Goal: Task Accomplishment & Management: Complete application form

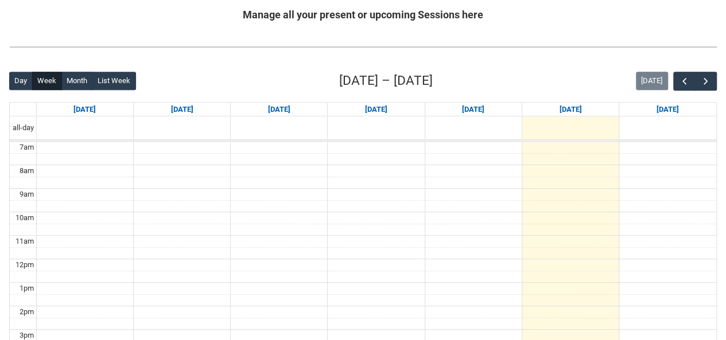
scroll to position [232, 0]
click at [703, 81] on span "button" at bounding box center [705, 81] width 11 height 11
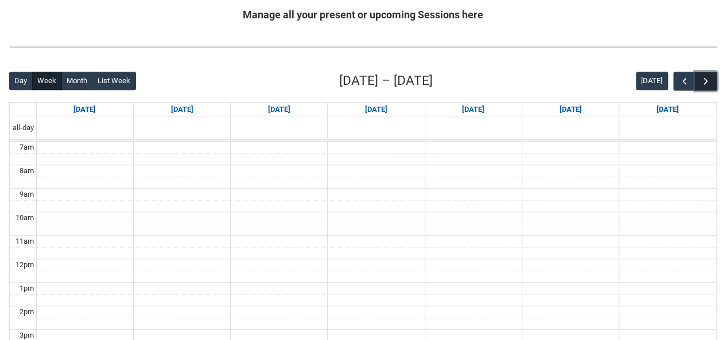
click at [703, 81] on span "button" at bounding box center [705, 81] width 11 height 11
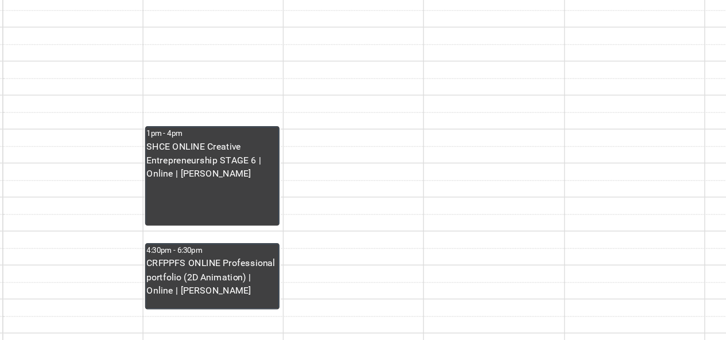
scroll to position [333, 0]
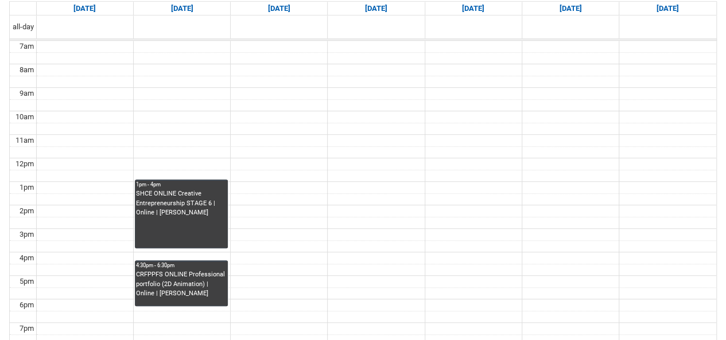
click at [161, 279] on div "CRFPPFS ONLINE Professional portfolio (2D Animation) | Online | Yannis Ye" at bounding box center [181, 284] width 91 height 29
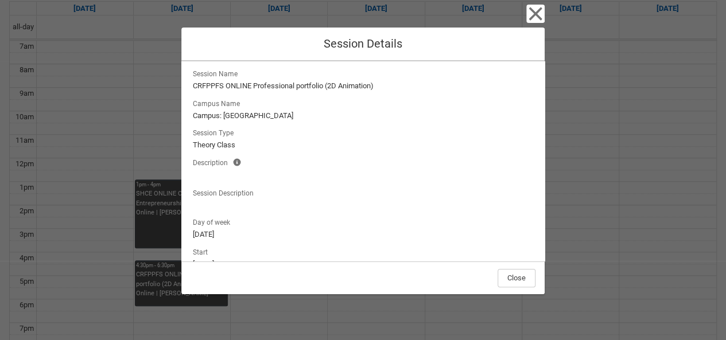
scroll to position [0, 0]
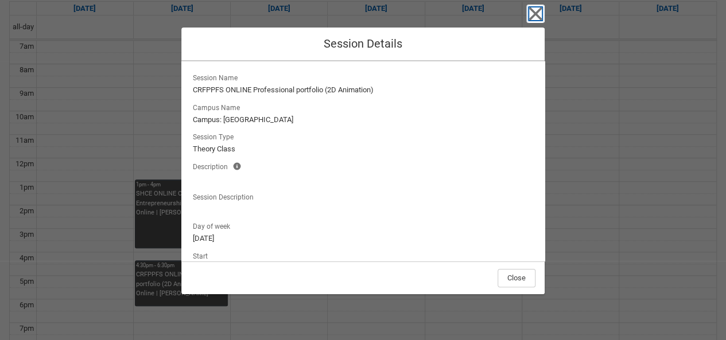
click at [535, 15] on icon "button" at bounding box center [534, 13] width 13 height 13
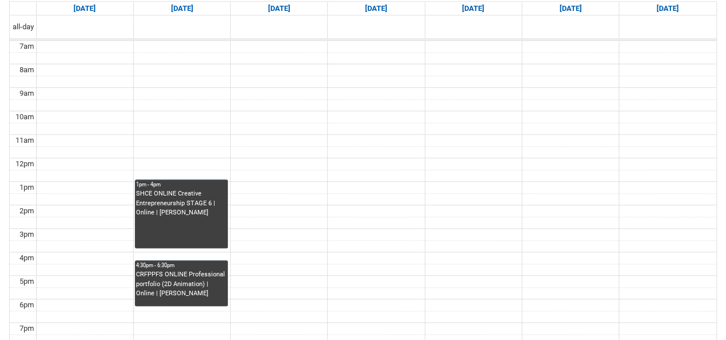
scroll to position [339, 0]
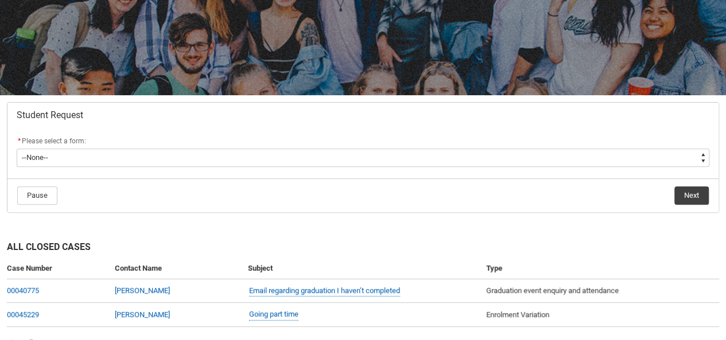
scroll to position [193, 0]
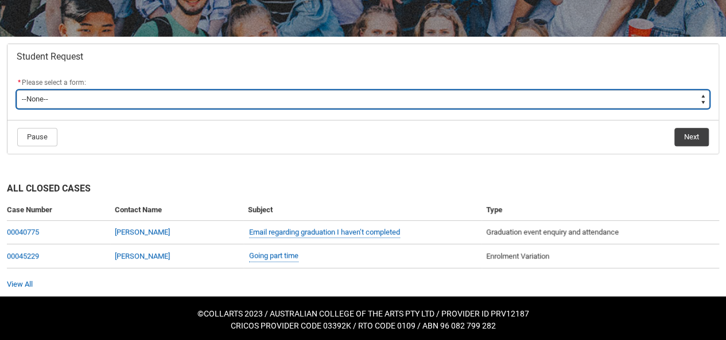
click at [54, 106] on select "--None-- Academic Transcript Application to Appeal Assignment Extension Change …" at bounding box center [363, 99] width 693 height 18
click at [71, 95] on select "--None-- Academic Transcript Application to Appeal Assignment Extension Change …" at bounding box center [363, 99] width 693 height 18
type lightning-select "Enrolment_Variation_Choice"
click at [17, 90] on select "--None-- Academic Transcript Application to Appeal Assignment Extension Change …" at bounding box center [363, 99] width 693 height 18
select select "Enrolment_Variation_Choice"
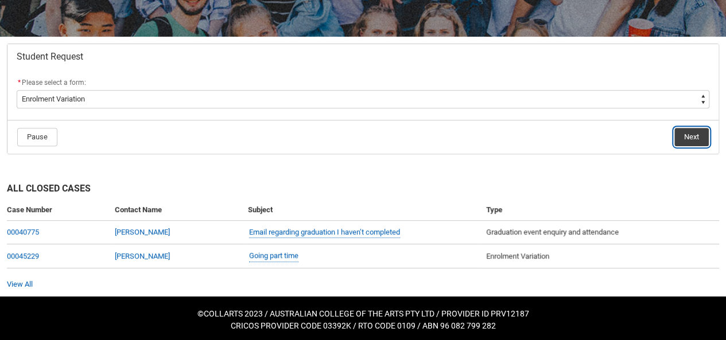
click at [685, 137] on button "Next" at bounding box center [691, 137] width 34 height 18
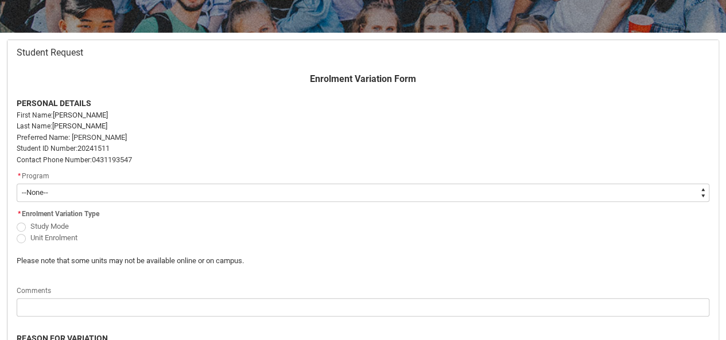
scroll to position [197, 0]
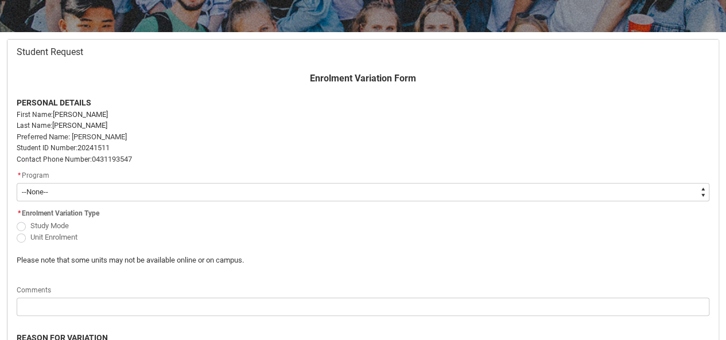
click at [188, 185] on select "--None-- Bachelor of 2D Animation" at bounding box center [363, 192] width 693 height 18
type lightning-select "recordPicklist_ProgramEnrollment.a0jOZ000000O3j7YAC"
click at [17, 183] on select "--None-- Bachelor of 2D Animation" at bounding box center [363, 192] width 693 height 18
select select "recordPicklist_ProgramEnrollment.a0jOZ000000O3j7YAC"
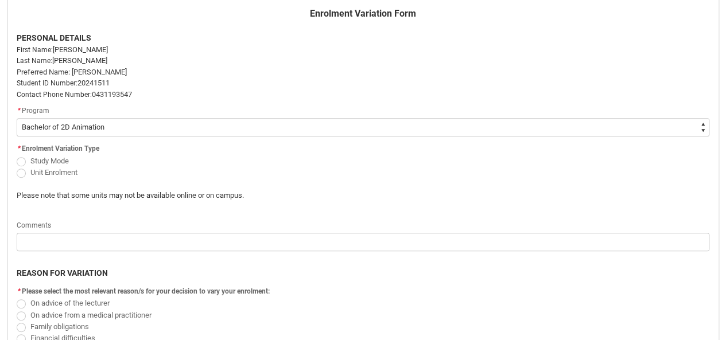
scroll to position [264, 0]
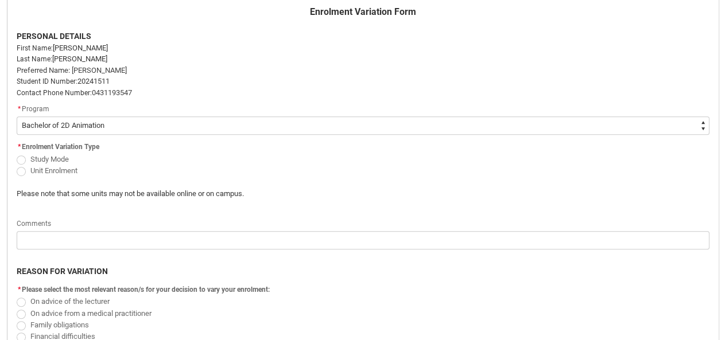
click at [18, 155] on span "Redu_Student_Request flow" at bounding box center [21, 159] width 9 height 9
click at [17, 153] on input "Study Mode" at bounding box center [16, 153] width 1 height 1
radio input "true"
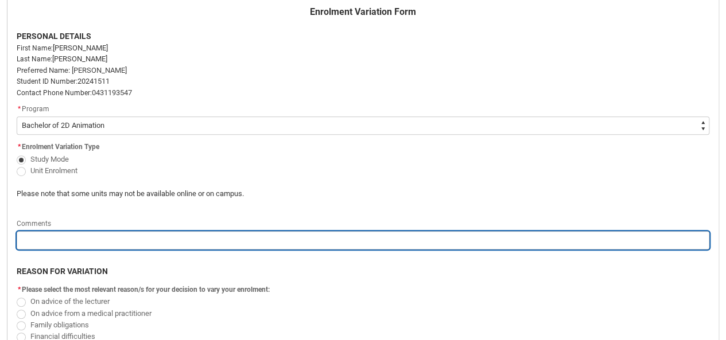
click at [52, 236] on input "Redu_Student_Request flow" at bounding box center [363, 240] width 693 height 18
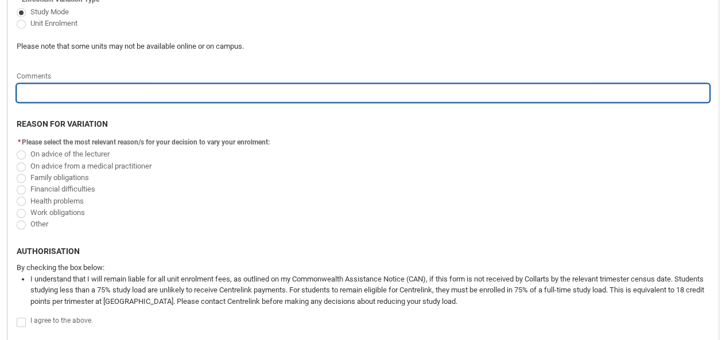
scroll to position [412, 0]
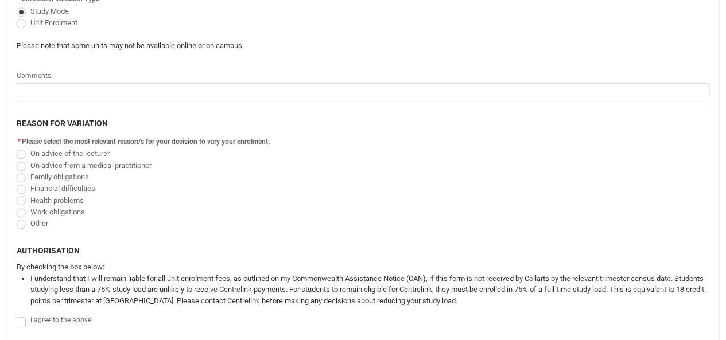
click at [21, 224] on span "Redu_Student_Request flow" at bounding box center [21, 224] width 9 height 9
click at [17, 218] on input "Other" at bounding box center [16, 217] width 1 height 1
radio input "true"
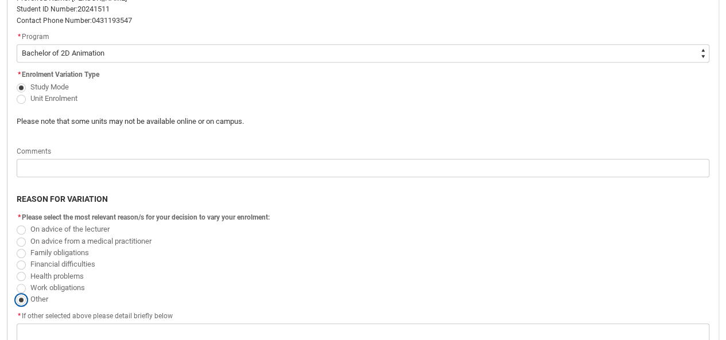
scroll to position [244, 0]
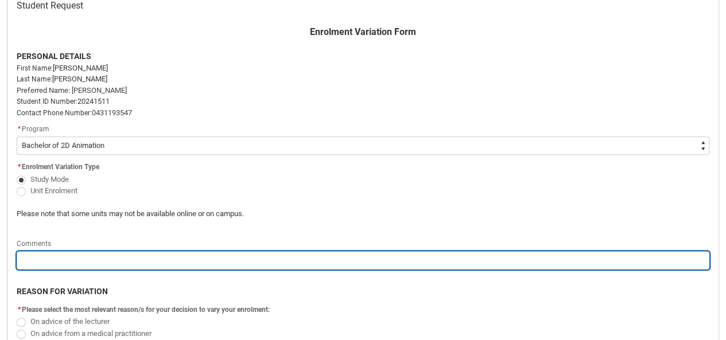
click at [69, 259] on input "Redu_Student_Request flow" at bounding box center [363, 260] width 693 height 18
type lightning-primitive-input-simple "I"
type input "I"
type lightning-primitive-input-simple "I"
type input "I"
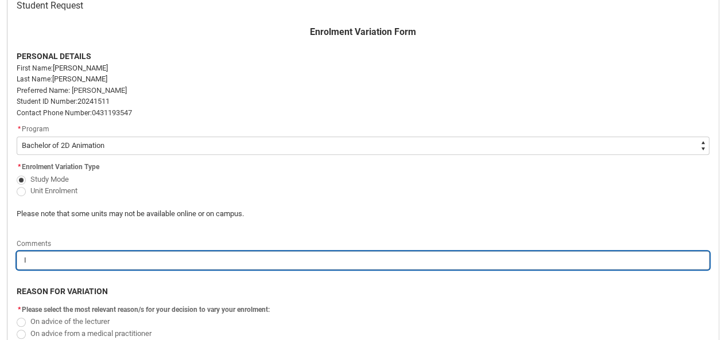
type lightning-primitive-input-simple "I w"
type input "I w"
type lightning-primitive-input-simple "I wa"
type input "I wa"
type lightning-primitive-input-simple "I was"
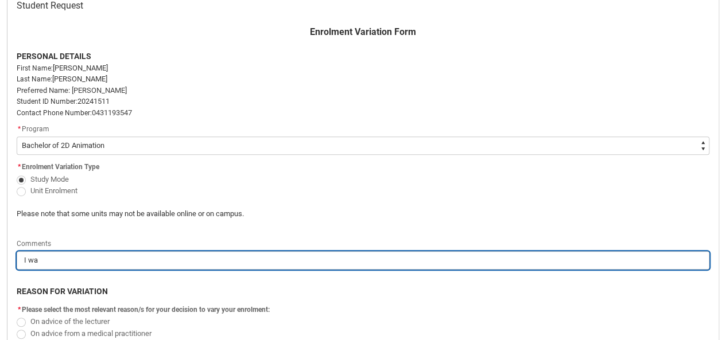
type input "I was"
type lightning-primitive-input-simple "I was"
type input "I was"
type lightning-primitive-input-simple "I was w"
type input "I was w"
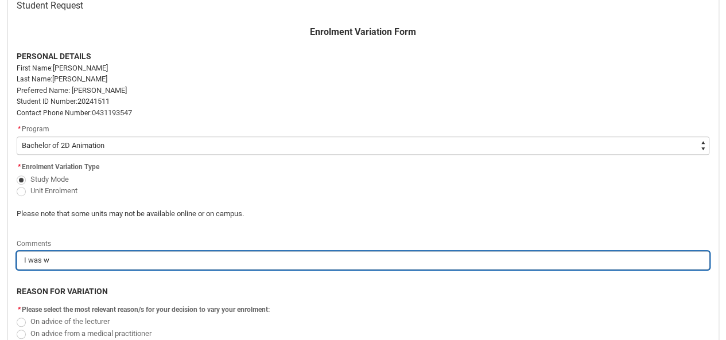
type lightning-primitive-input-simple "I was wo"
type input "I was wo"
type lightning-primitive-input-simple "I was won"
type input "I was won"
type lightning-primitive-input-simple "I was wond"
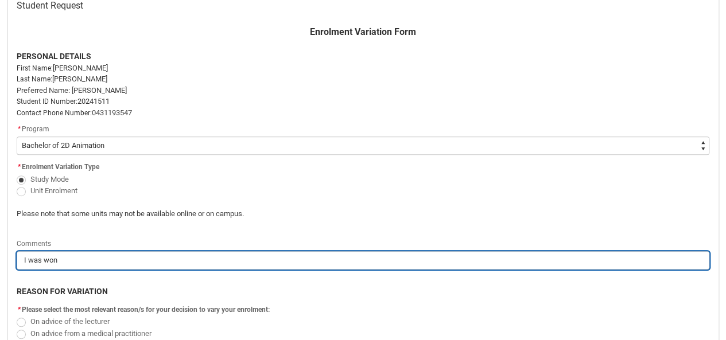
type input "I was wond"
type lightning-primitive-input-simple "I was wonde"
type input "I was wonde"
type lightning-primitive-input-simple "I was wonder"
type input "I was wonder"
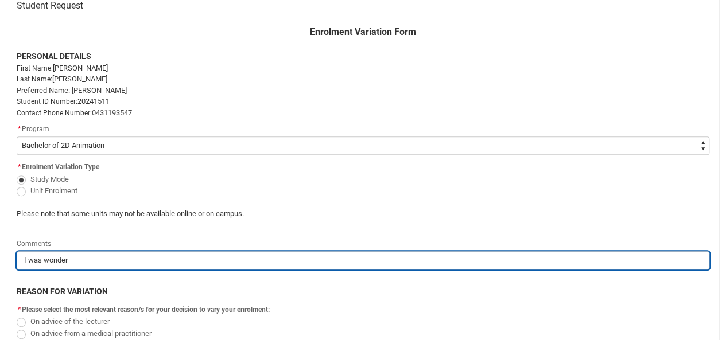
type lightning-primitive-input-simple "I was wonderi"
type input "I was wonderi"
type lightning-primitive-input-simple "I was wonder"
type input "I was wonder"
type lightning-primitive-input-simple "I was wonde"
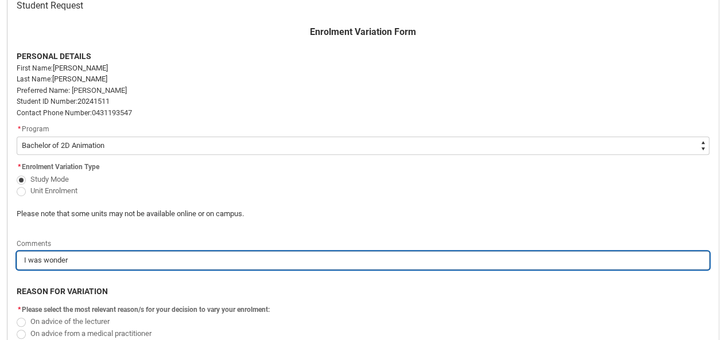
type input "I was wonde"
type lightning-primitive-input-simple "I was wond"
type input "I was wond"
type lightning-primitive-input-simple "I was won"
type input "I was won"
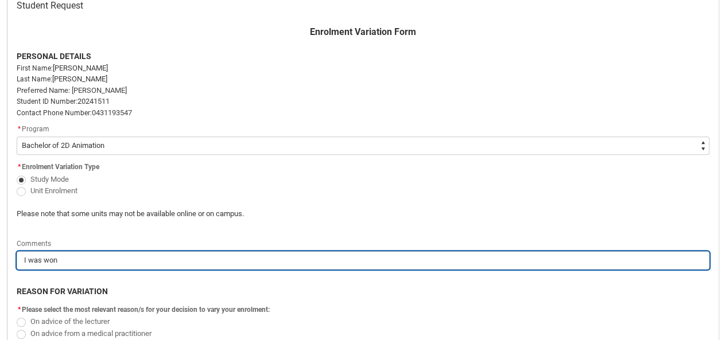
type lightning-primitive-input-simple "I was wo"
type input "I was wo"
type lightning-primitive-input-simple "I was w"
type input "I was w"
type lightning-primitive-input-simple "I was"
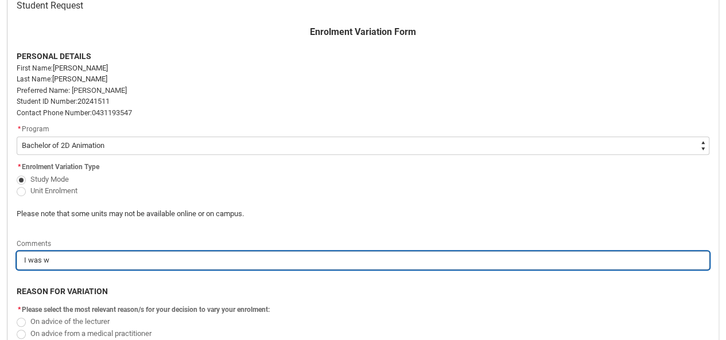
type input "I was"
type lightning-primitive-input-simple "I was"
type input "I was"
type lightning-primitive-input-simple "I wa"
type input "I wa"
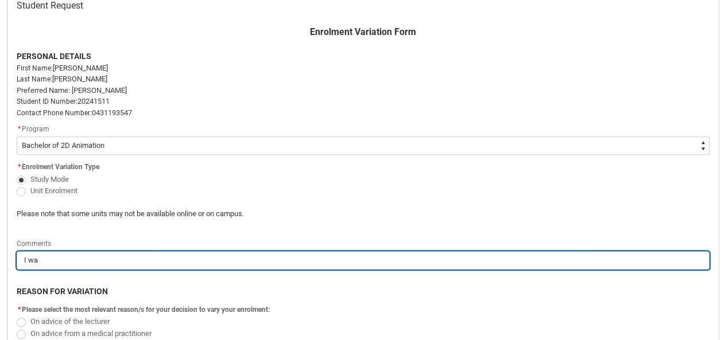
type lightning-primitive-input-simple "I w"
type input "I w"
type lightning-primitive-input-simple "I"
type input "I"
type lightning-primitive-input-simple "I"
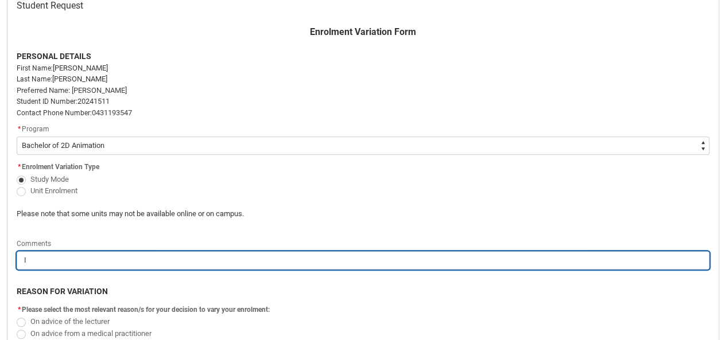
type input "I"
type lightning-primitive-input-simple "M"
type input "M"
type lightning-primitive-input-simple "My"
type input "My"
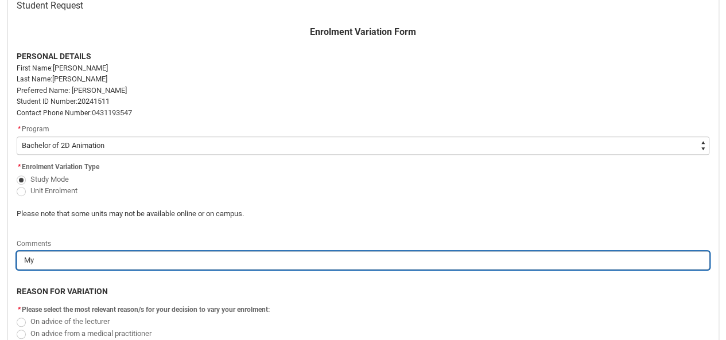
type lightning-primitive-input-simple "My"
type input "My"
type lightning-primitive-input-simple "My p"
type input "My p"
type lightning-primitive-input-simple "My pr"
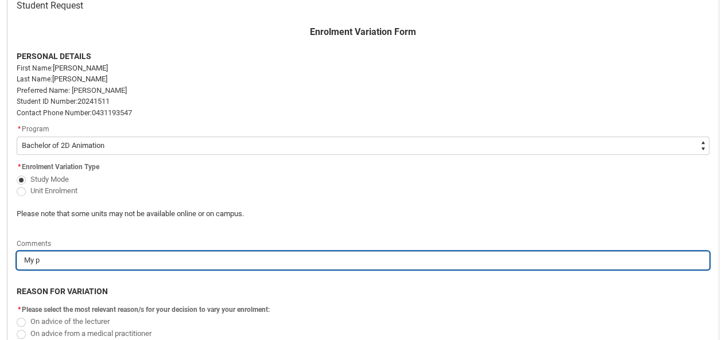
type input "My pr"
type lightning-primitive-input-simple "My pro"
type input "My pro"
type lightning-primitive-input-simple "My prof"
type input "My prof"
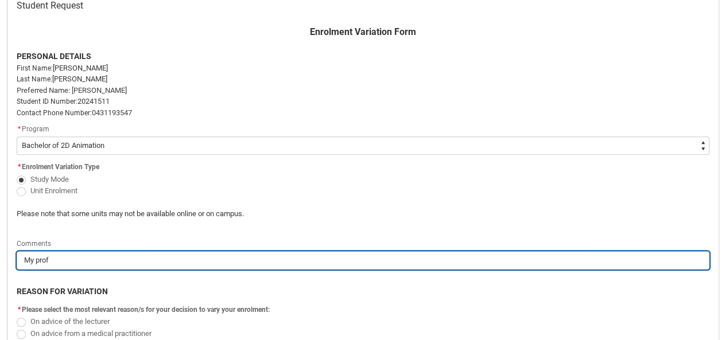
type lightning-primitive-input-simple "My profe"
type input "My profe"
type lightning-primitive-input-simple "My profes"
type input "My profes"
type lightning-primitive-input-simple "My profess"
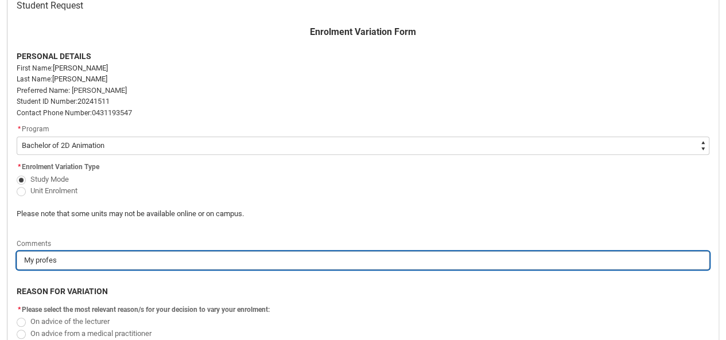
type input "My profess"
type lightning-primitive-input-simple "My professi"
type input "My professi"
type lightning-primitive-input-simple "My professio"
type input "My professio"
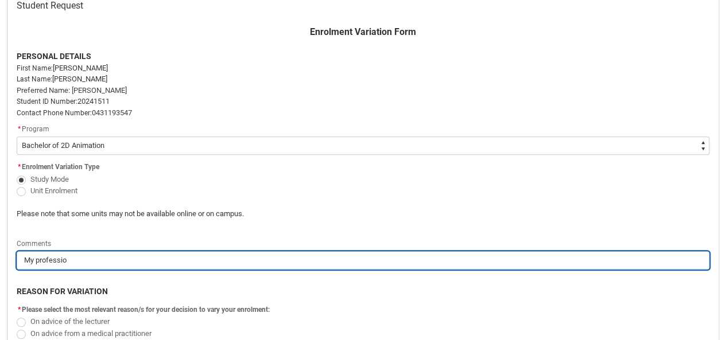
type lightning-primitive-input-simple "My profession"
type input "My profession"
type lightning-primitive-input-simple "My professiona"
type input "My professiona"
type lightning-primitive-input-simple "My professional"
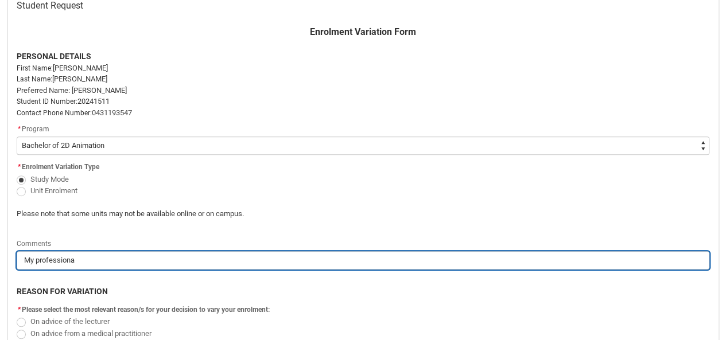
type input "My professional"
type lightning-primitive-input-simple "My professional"
type input "My professional"
type lightning-primitive-input-simple "My professional p"
type input "My professional p"
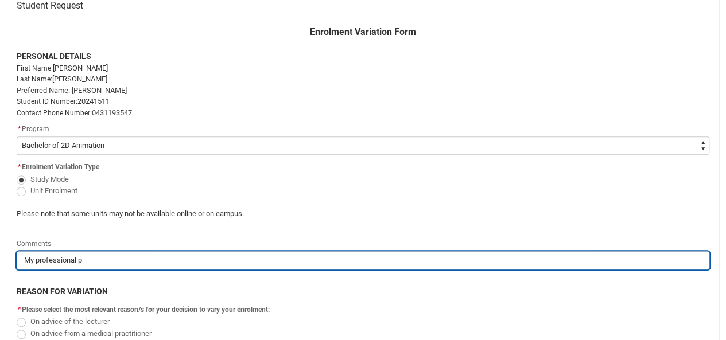
type lightning-primitive-input-simple "My professional po"
type input "My professional po"
type lightning-primitive-input-simple "My professional por"
type input "My professional por"
type lightning-primitive-input-simple "My professional port"
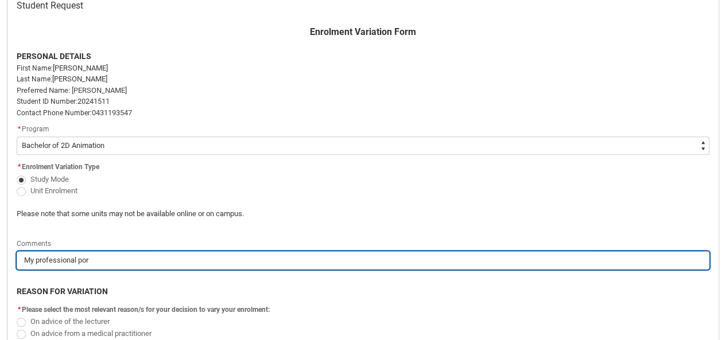
type input "My professional port"
type lightning-primitive-input-simple "My professional portf"
type input "My professional portf"
type lightning-primitive-input-simple "My professional portfo"
type input "My professional portfo"
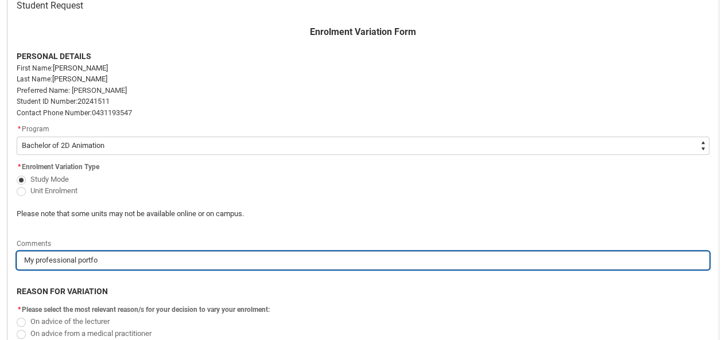
type lightning-primitive-input-simple "My professional portfol"
type input "My professional portfol"
type lightning-primitive-input-simple "My professional portfoli"
type input "My professional portfoli"
type lightning-primitive-input-simple "My professional portfolio"
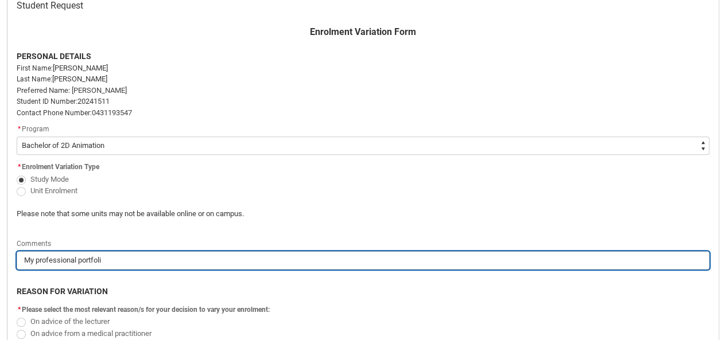
type input "My professional portfolio"
type lightning-primitive-input-simple "My professional portfolio"
type input "My professional portfolio"
type lightning-primitive-input-simple "My professional portfolio c"
type input "My professional portfolio c"
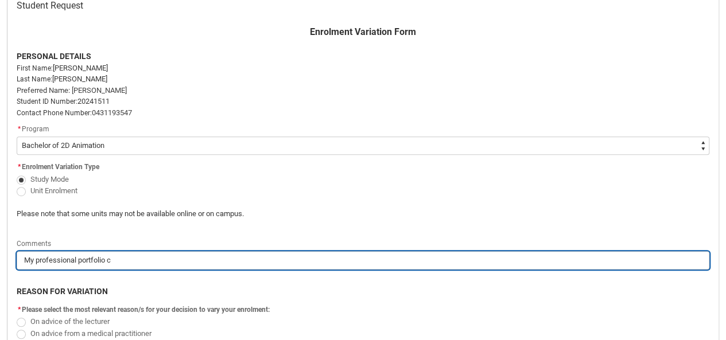
type lightning-primitive-input-simple "My professional portfolio cl"
type input "My professional portfolio cl"
type lightning-primitive-input-simple "My professional portfolio cla"
type input "My professional portfolio cla"
type lightning-primitive-input-simple "My professional portfolio clas"
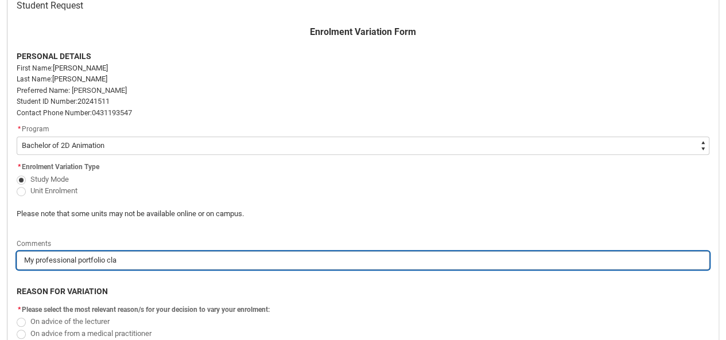
type input "My professional portfolio clas"
type lightning-primitive-input-simple "My professional portfolio class"
type input "My professional portfolio class"
type lightning-primitive-input-simple "My professional portfolio class"
type input "My professional portfolio class"
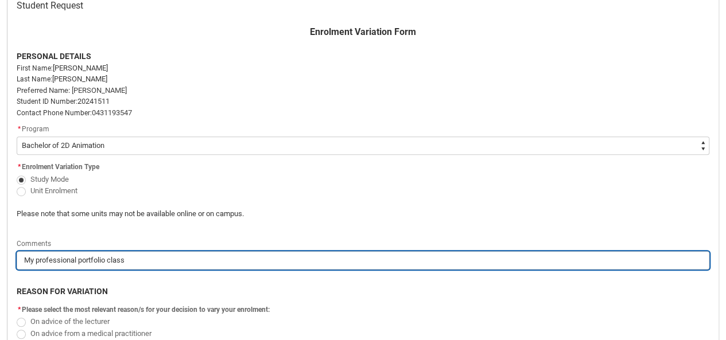
type lightning-primitive-input-simple "My professional portfolio class i"
type input "My professional portfolio class i"
type lightning-primitive-input-simple "My professional portfolio class is"
type input "My professional portfolio class is"
type lightning-primitive-input-simple "My professional portfolio class is"
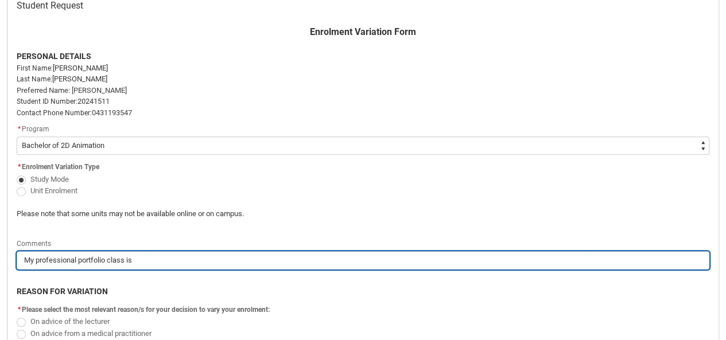
type input "My professional portfolio class is"
type lightning-primitive-input-simple "My professional portfolio class is o"
type input "My professional portfolio class is o"
type lightning-primitive-input-simple "My professional portfolio class is on"
type input "My professional portfolio class is on"
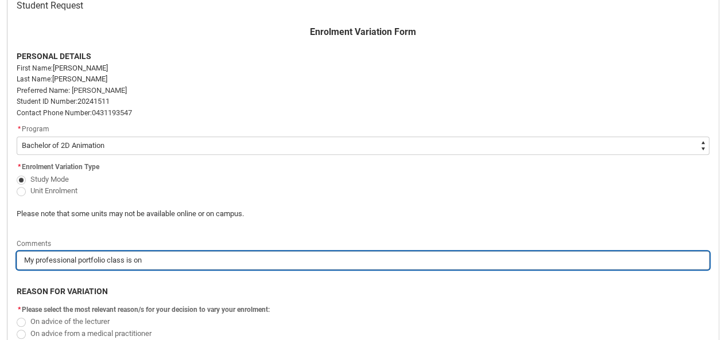
type lightning-primitive-input-simple "My professional portfolio class is onl"
type input "My professional portfolio class is onl"
type lightning-primitive-input-simple "My professional portfolio class is onli"
type input "My professional portfolio class is onli"
type lightning-primitive-input-simple "My professional portfolio class is onlin"
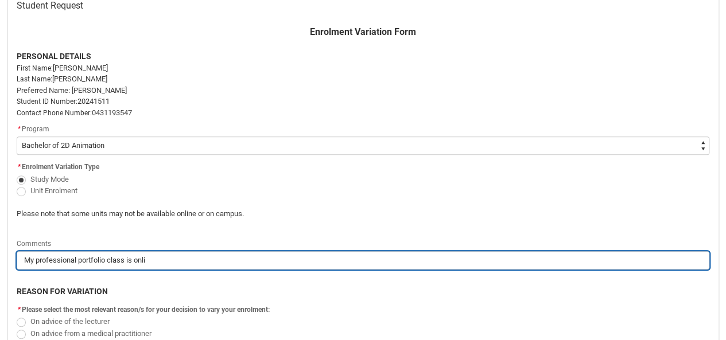
type input "My professional portfolio class is onlin"
type lightning-primitive-input-simple "My professional portfolio class is online"
type input "My professional portfolio class is online"
type lightning-primitive-input-simple "My professional portfolio class is online,"
type input "My professional portfolio class is online,"
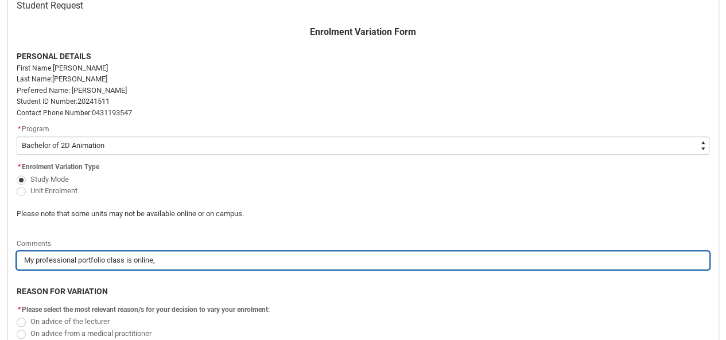
type lightning-primitive-input-simple "My professional portfolio class is online,"
type input "My professional portfolio class is online,"
type lightning-primitive-input-simple "My professional portfolio class is online, b"
type input "My professional portfolio class is online, b"
type lightning-primitive-input-simple "My professional portfolio class is online, bu"
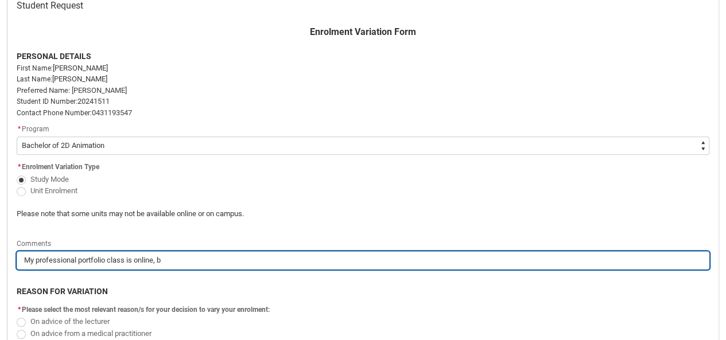
type input "My professional portfolio class is online, bu"
type lightning-primitive-input-simple "My professional portfolio class is online, but"
type input "My professional portfolio class is online, but"
type lightning-primitive-input-simple "My professional portfolio class is online, but"
type input "My professional portfolio class is online, but"
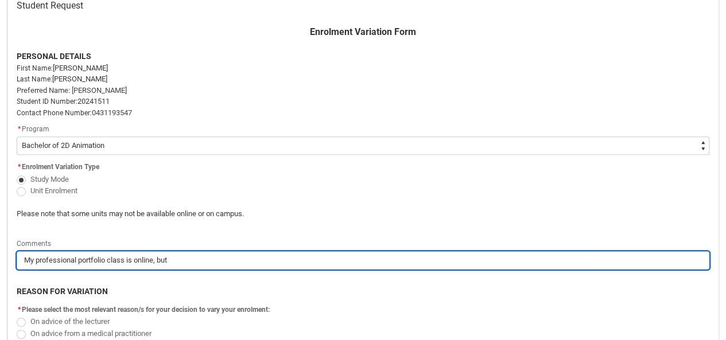
type lightning-primitive-input-simple "My professional portfolio class is online, but I"
type input "My professional portfolio class is online, but I"
type lightning-primitive-input-simple "My professional portfolio class is online, but I"
type input "My professional portfolio class is online, but I"
type lightning-primitive-input-simple "My professional portfolio class is online, but I w"
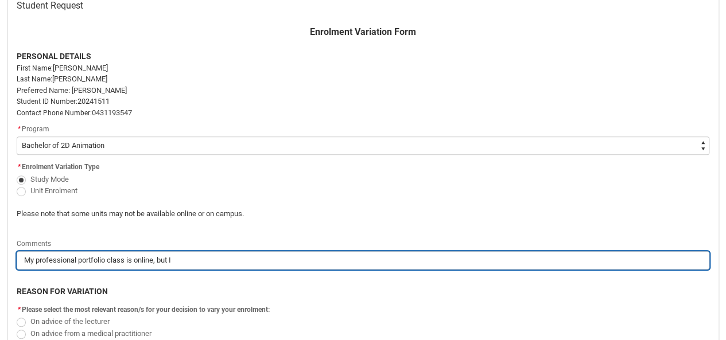
type input "My professional portfolio class is online, but I w"
type lightning-primitive-input-simple "My professional portfolio class is online, but I wa"
type input "My professional portfolio class is online, but I wa"
type lightning-primitive-input-simple "My professional portfolio class is online, but I wan"
type input "My professional portfolio class is online, but I wan"
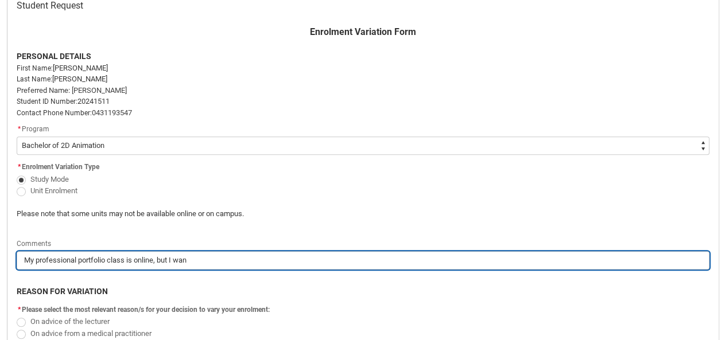
type lightning-primitive-input-simple "My professional portfolio class is online, but I want"
type input "My professional portfolio class is online, but I want"
type lightning-primitive-input-simple "My professional portfolio class is online, but I wante"
type input "My professional portfolio class is online, but I wante"
type lightning-primitive-input-simple "My professional portfolio class is online, but I wanted"
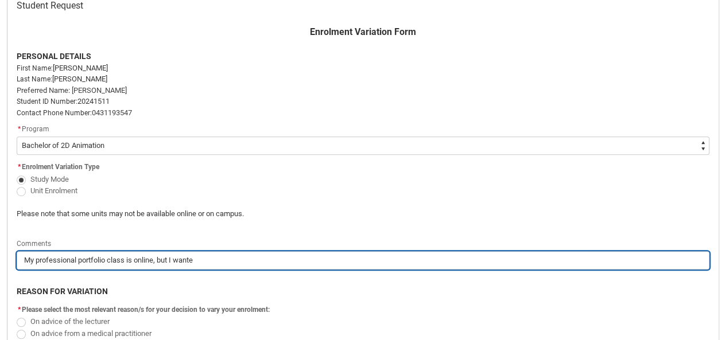
type input "My professional portfolio class is online, but I wanted"
type lightning-primitive-input-simple "My professional portfolio class is online, but I wanted"
type input "My professional portfolio class is online, but I wanted"
type lightning-primitive-input-simple "My professional portfolio class is online, but I wanted t"
type input "My professional portfolio class is online, but I wanted t"
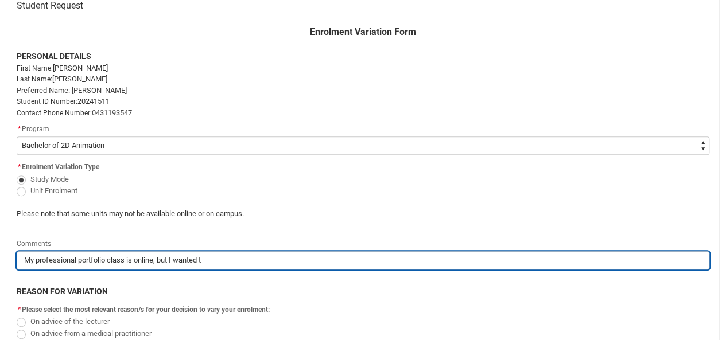
type lightning-primitive-input-simple "My professional portfolio class is online, but I wanted to"
type input "My professional portfolio class is online, but I wanted to"
type lightning-primitive-input-simple "My professional portfolio class is online, but I wanted to"
type input "My professional portfolio class is online, but I wanted to"
type lightning-primitive-input-simple "My professional portfolio class is online, but I wanted to"
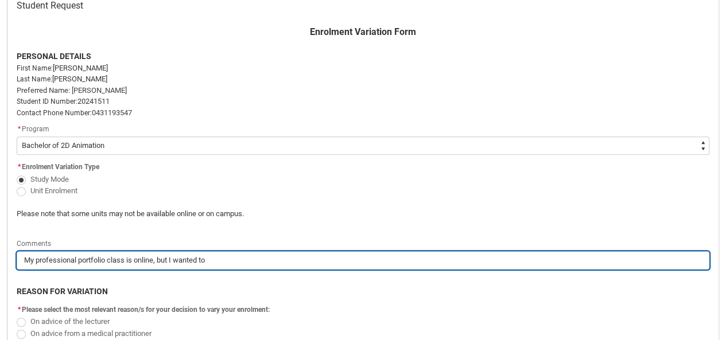
type input "My professional portfolio class is online, but I wanted to"
type lightning-primitive-input-simple "My professional portfolio class is online, but I wanted t"
type input "My professional portfolio class is online, but I wanted t"
type lightning-primitive-input-simple "My professional portfolio class is online, but I wanted"
type input "My professional portfolio class is online, but I wanted"
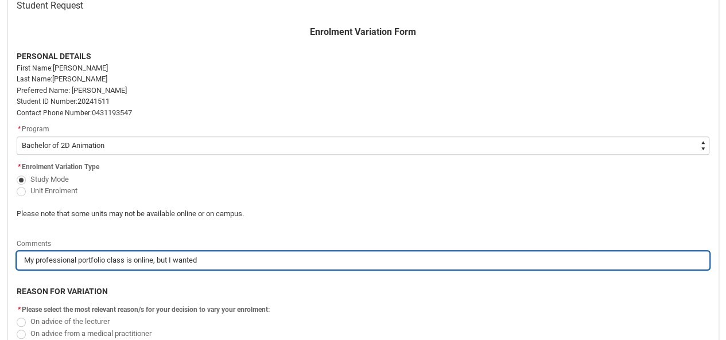
type lightning-primitive-input-simple "My professional portfolio class is online, but I wanted"
type input "My professional portfolio class is online, but I wanted"
type lightning-primitive-input-simple "My professional portfolio class is online, but I wante"
type input "My professional portfolio class is online, but I wante"
type lightning-primitive-input-simple "My professional portfolio class is online, but I want"
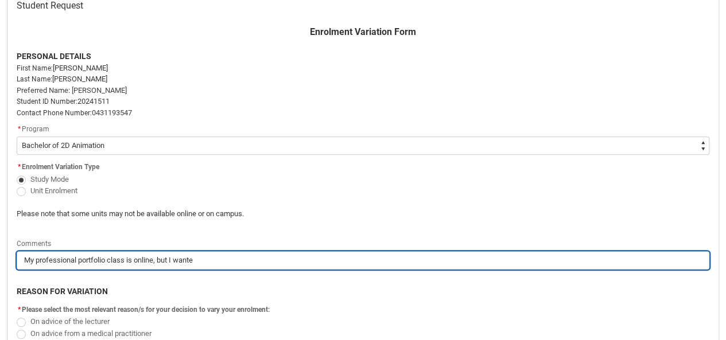
type input "My professional portfolio class is online, but I want"
type lightning-primitive-input-simple "My professional portfolio class is online, but I wan"
type input "My professional portfolio class is online, but I wan"
type lightning-primitive-input-simple "My professional portfolio class is online, but I wa"
type input "My professional portfolio class is online, but I wa"
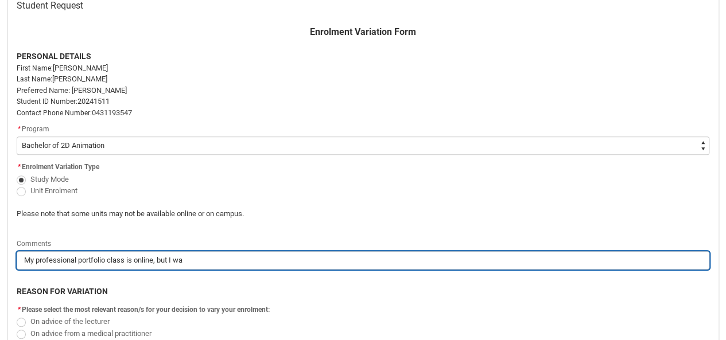
type lightning-primitive-input-simple "My professional portfolio class is online, but I w"
type input "My professional portfolio class is online, but I w"
type lightning-primitive-input-simple "My professional portfolio class is online, but I"
type input "My professional portfolio class is online, but I"
type lightning-primitive-input-simple "My professional portfolio class is online, but I s"
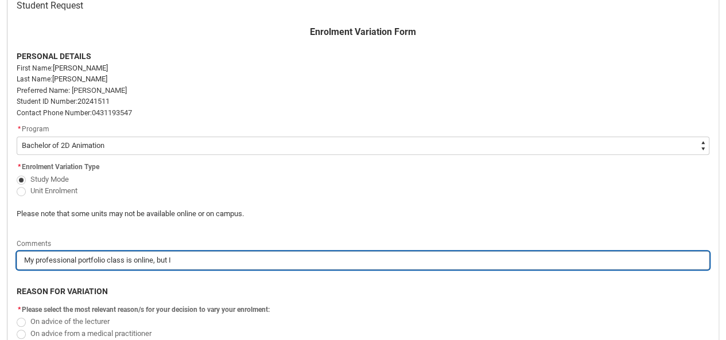
type input "My professional portfolio class is online, but I s"
type lightning-primitive-input-simple "My professional portfolio class is online, but I st"
type input "My professional portfolio class is online, but I st"
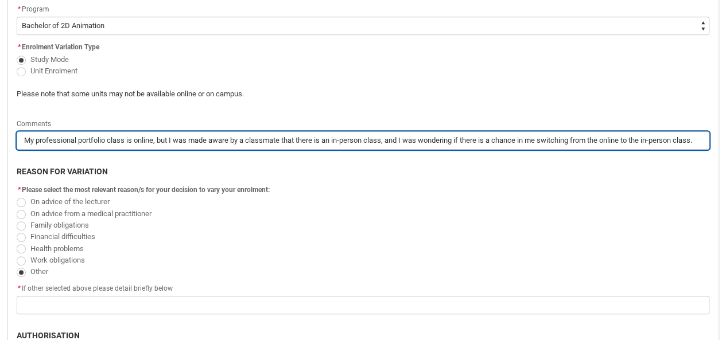
scroll to position [403, 0]
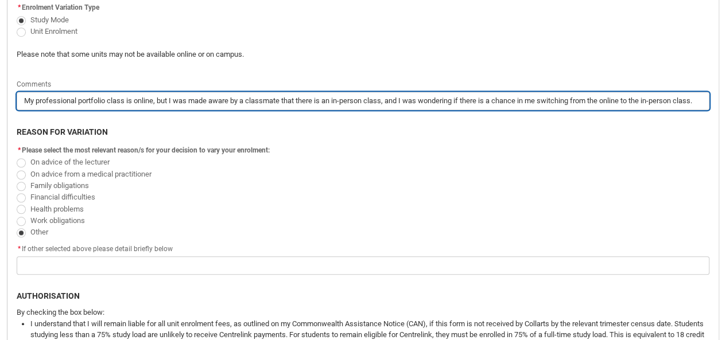
click at [31, 103] on input "My professional portfolio class is online, but I was made aware by a classmate …" at bounding box center [363, 101] width 693 height 18
drag, startPoint x: 659, startPoint y: 105, endPoint x: 702, endPoint y: 92, distance: 44.8
click at [726, 92] on html "Loading × Sorry to interrupt CSS Error Refresh Skip to Main Content Collarts Ed…" at bounding box center [363, 99] width 726 height 1005
click at [698, 102] on input "My upcoming professional portfolio class is online, but I was made aware by a c…" at bounding box center [363, 101] width 693 height 18
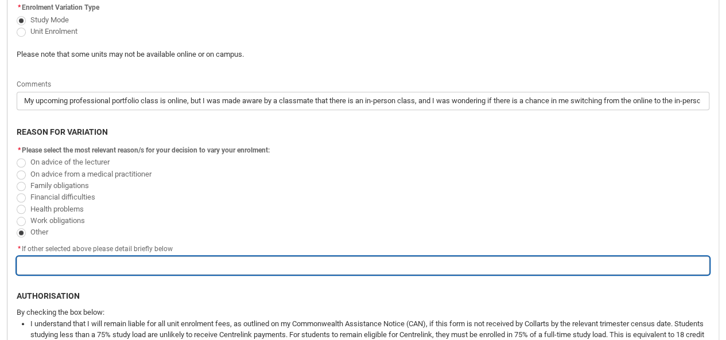
click at [239, 256] on input "Redu_Student_Request flow" at bounding box center [363, 265] width 693 height 18
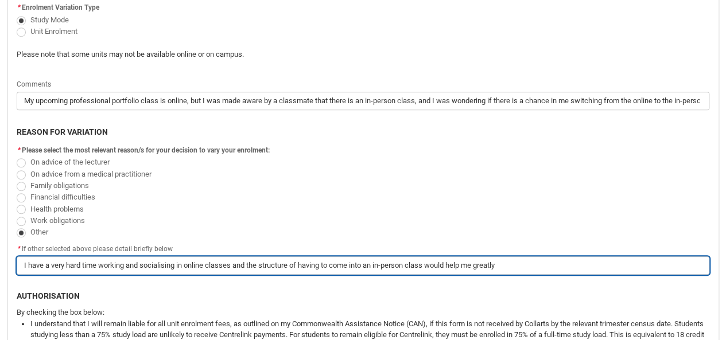
click at [153, 263] on input "I have a very hard time working and socialising in online classes and the struc…" at bounding box center [363, 265] width 693 height 18
click at [529, 263] on input "I have a very hard time working and socialising in online classes and the struc…" at bounding box center [363, 265] width 693 height 18
click at [426, 263] on input "I have a very hard time working and socialising in online classes and the struc…" at bounding box center [363, 265] width 693 height 18
click at [150, 266] on input "I have a very hard time working and socialising in online classes and the struc…" at bounding box center [363, 265] width 693 height 18
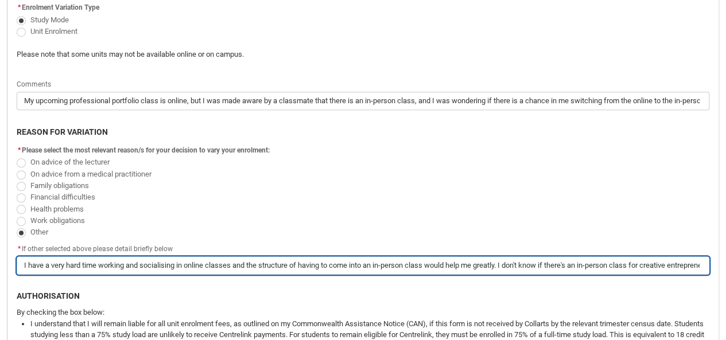
click at [180, 268] on input "I have a very hard time working and socialising in online classes and the struc…" at bounding box center [363, 265] width 693 height 18
drag, startPoint x: 353, startPoint y: 266, endPoint x: 302, endPoint y: 265, distance: 51.1
click at [302, 265] on input "I have a very hard time working and socialising in online classes and the struc…" at bounding box center [363, 265] width 693 height 18
click at [337, 265] on input "I have a very hard time working and socialising in online classes and the struc…" at bounding box center [363, 265] width 693 height 18
click at [367, 266] on input "I have a very hard time working and socialising in online classes and the struc…" at bounding box center [363, 265] width 693 height 18
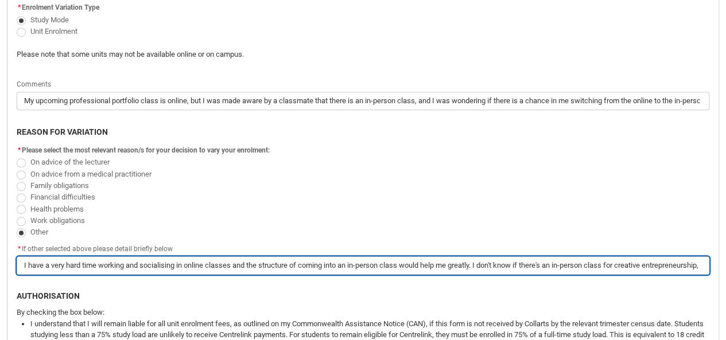
click at [501, 263] on input "I have a very hard time working and socialising in online classes and the struc…" at bounding box center [363, 265] width 693 height 18
click at [526, 265] on input "I have a very hard time working and socialising in online classes and the struc…" at bounding box center [363, 265] width 693 height 18
click at [637, 263] on input "I have a very hard time working and socialising in online classes and the struc…" at bounding box center [363, 265] width 693 height 18
click at [559, 269] on input "I have a very hard time working and socialising in online classes and the struc…" at bounding box center [363, 265] width 693 height 18
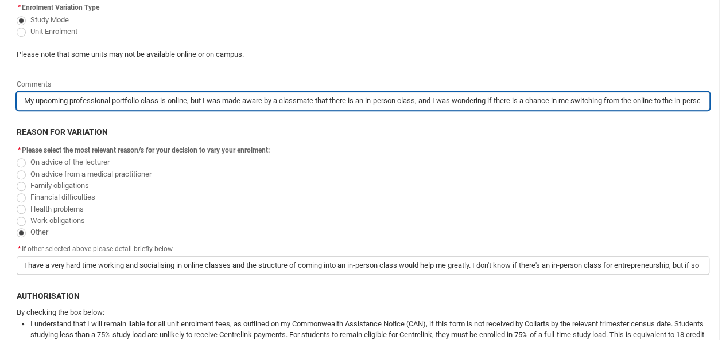
click at [75, 102] on input "My upcoming professional portfolio class is online, but I was made aware by a c…" at bounding box center [363, 101] width 693 height 18
click at [660, 104] on input "My upcoming professional portfolio class is online, but I was made aware by a c…" at bounding box center [363, 101] width 693 height 18
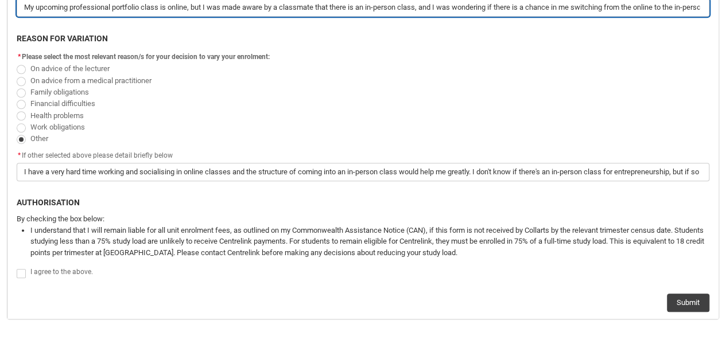
scroll to position [497, 0]
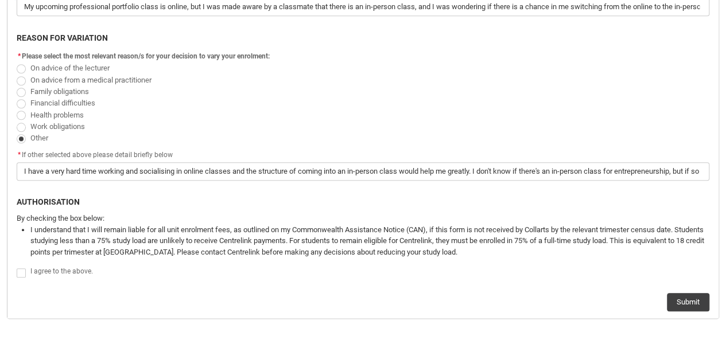
click at [23, 274] on span "Redu_Student_Request flow" at bounding box center [21, 273] width 9 height 9
click at [17, 267] on input "Redu_Student_Request flow" at bounding box center [16, 266] width 1 height 1
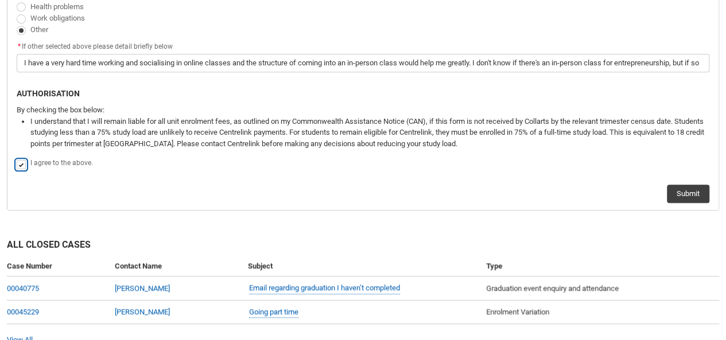
scroll to position [606, 0]
click at [695, 188] on button "Submit" at bounding box center [688, 193] width 42 height 18
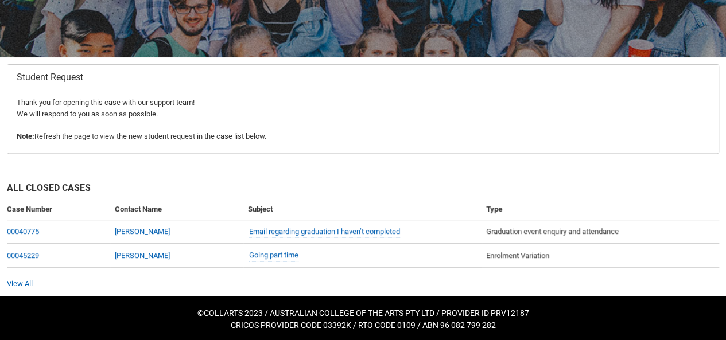
scroll to position [171, 0]
